Goal: Task Accomplishment & Management: Manage account settings

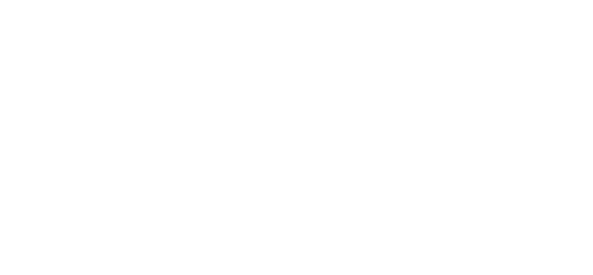
click at [503, 39] on div at bounding box center [296, 137] width 593 height 275
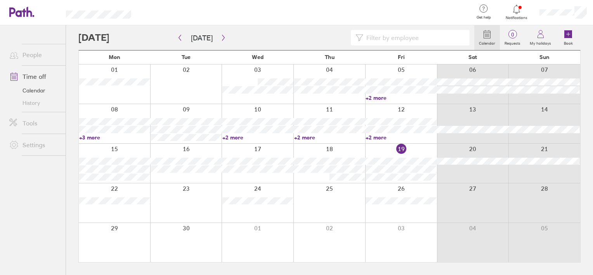
click at [322, 33] on div at bounding box center [276, 38] width 396 height 16
click at [543, 35] on icon at bounding box center [540, 33] width 9 height 9
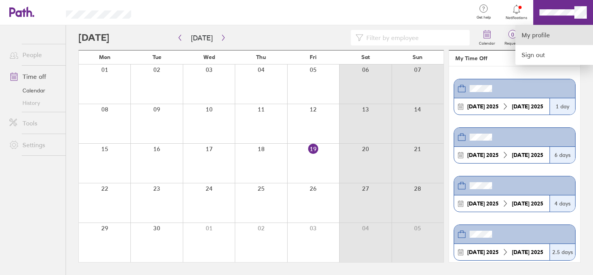
click at [536, 33] on link "My profile" at bounding box center [554, 35] width 78 height 20
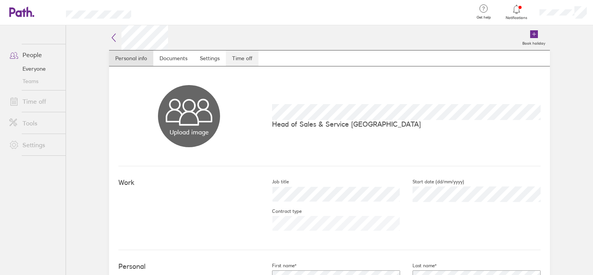
click at [235, 54] on link "Time off" at bounding box center [242, 58] width 33 height 16
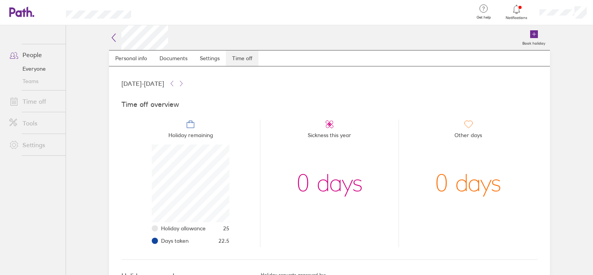
click at [239, 56] on link "Time off" at bounding box center [242, 58] width 33 height 16
click at [530, 37] on icon at bounding box center [534, 34] width 8 height 8
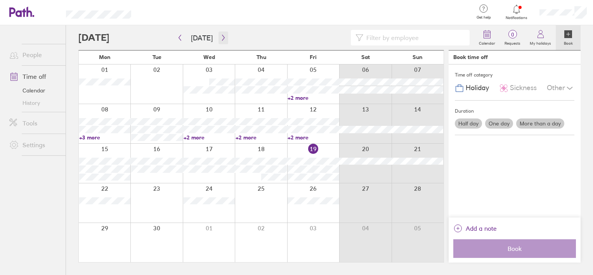
click at [223, 39] on icon "button" at bounding box center [223, 38] width 6 height 6
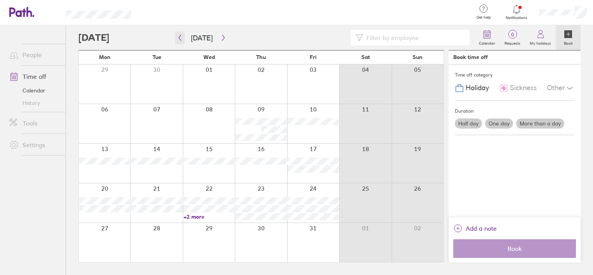
click at [177, 35] on icon "button" at bounding box center [180, 38] width 6 height 6
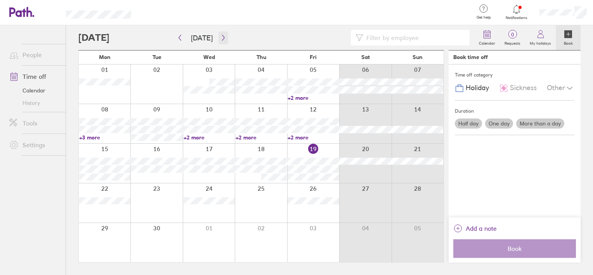
click at [223, 41] on button "button" at bounding box center [223, 37] width 10 height 13
